Goal: Find specific page/section: Find specific page/section

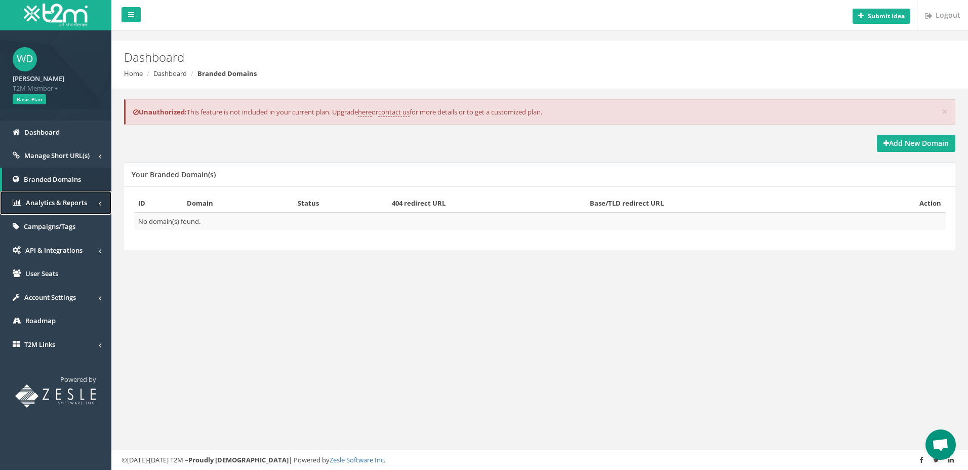
click at [44, 201] on span "Analytics & Reports" at bounding box center [56, 202] width 61 height 9
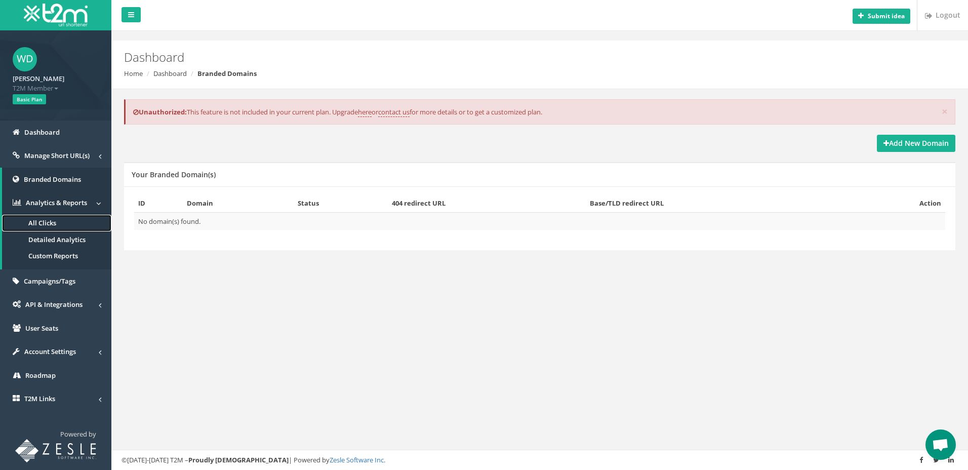
click at [43, 224] on span "All Clicks" at bounding box center [42, 222] width 28 height 9
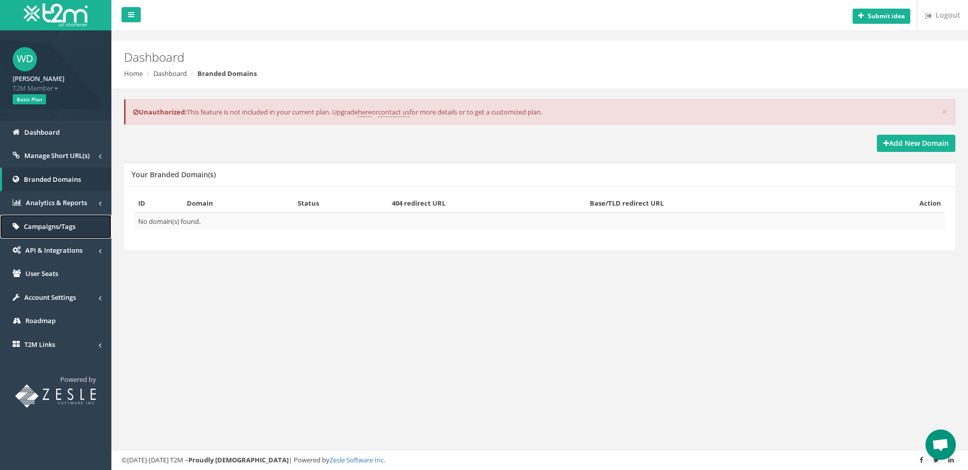
click at [44, 228] on span "Campaigns/Tags" at bounding box center [50, 226] width 52 height 9
